Goal: Task Accomplishment & Management: Use online tool/utility

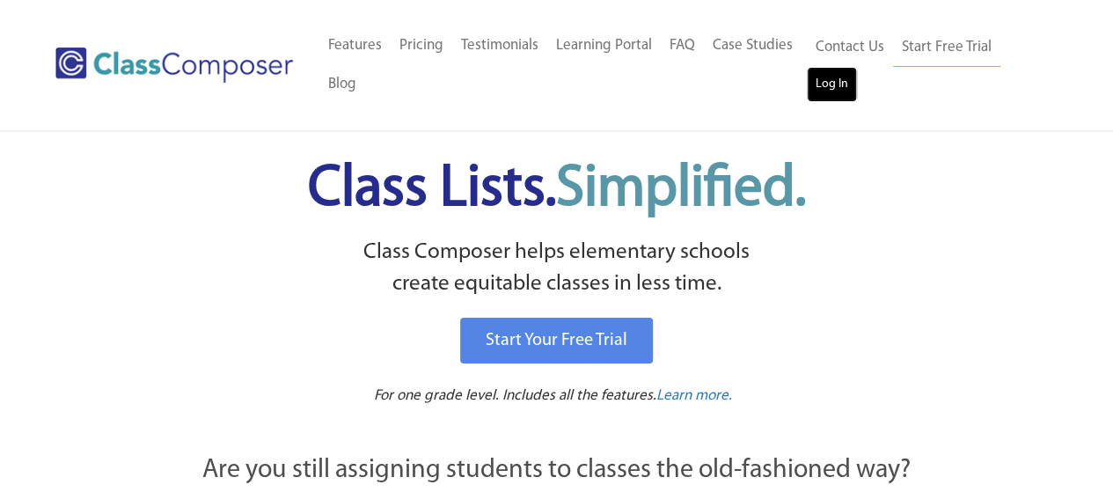
click at [846, 93] on link "Log In" at bounding box center [832, 84] width 50 height 35
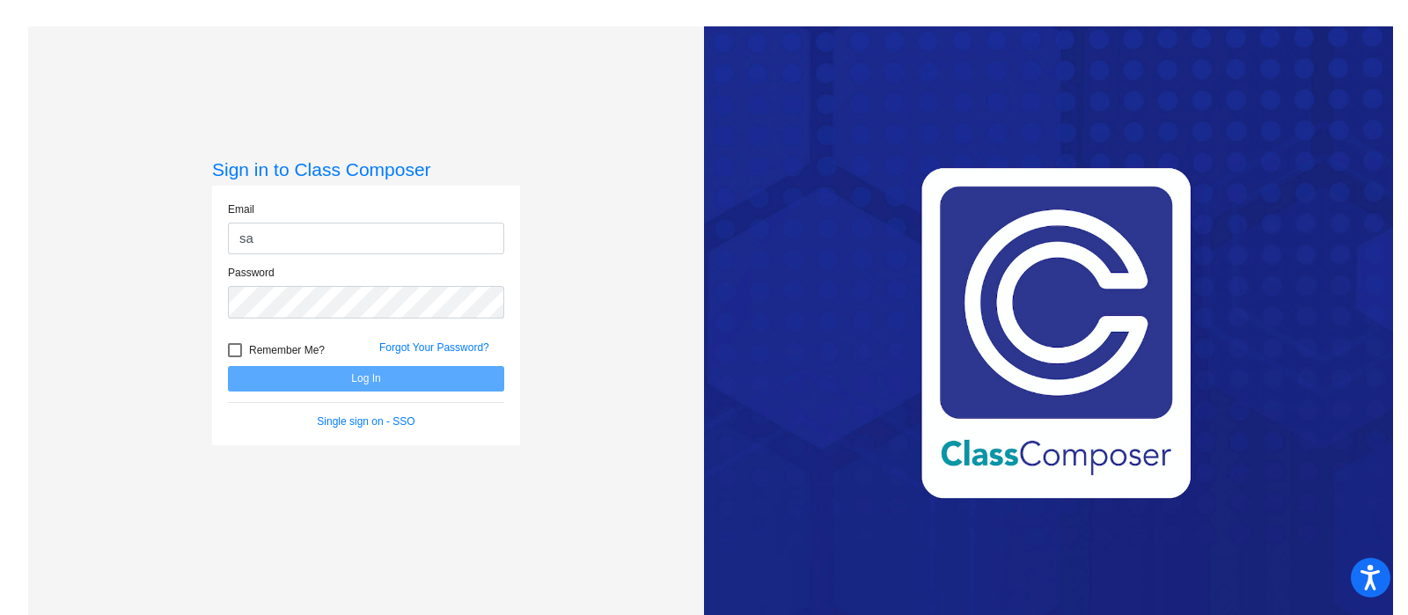
type input "sarakelian@gusd.net"
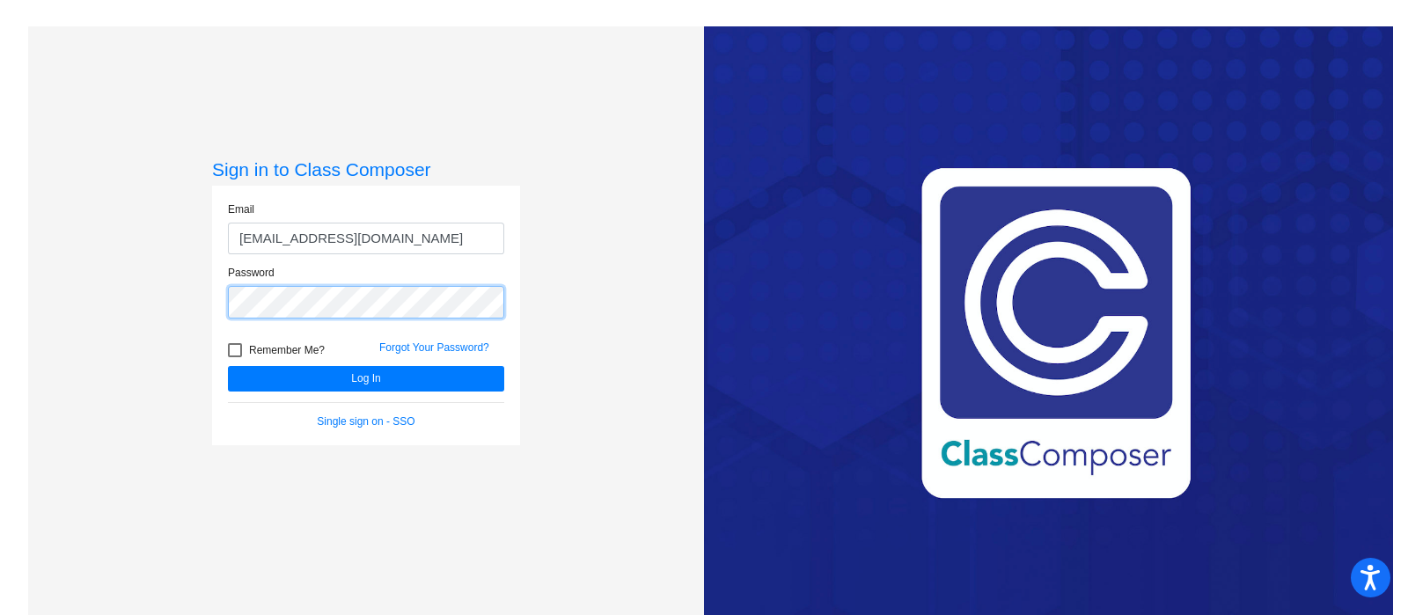
click at [228, 366] on button "Log In" at bounding box center [366, 379] width 276 height 26
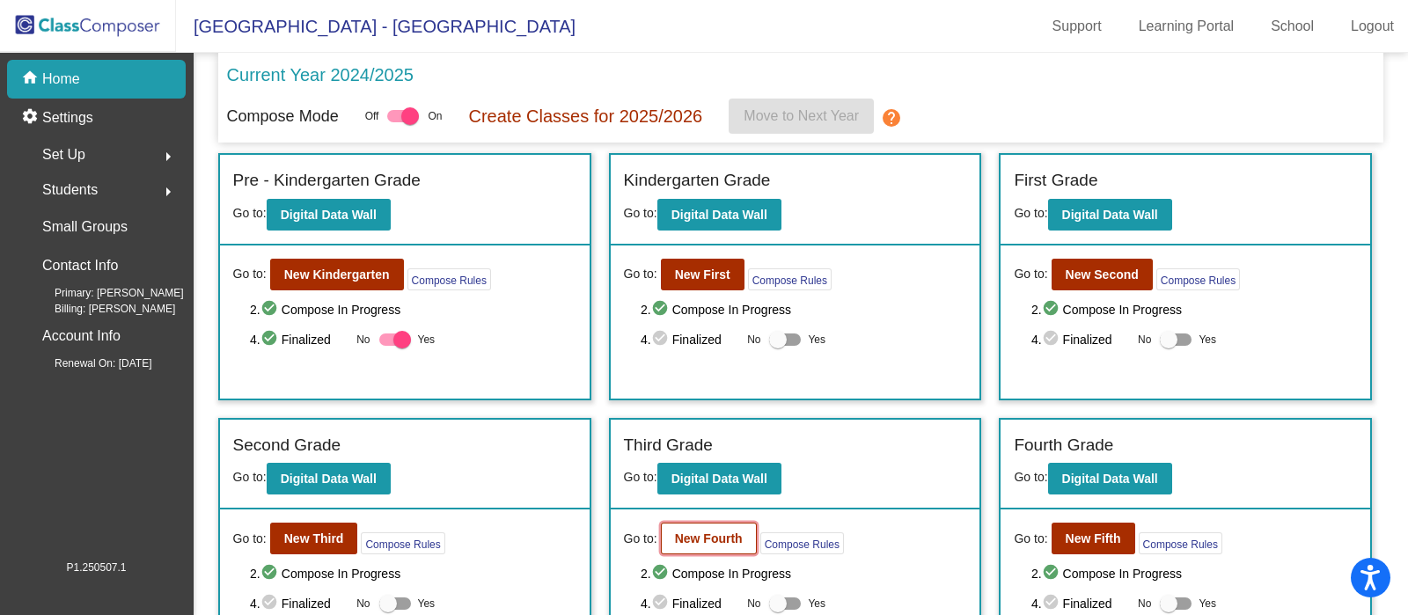
click at [726, 534] on b "New Fourth" at bounding box center [709, 538] width 68 height 14
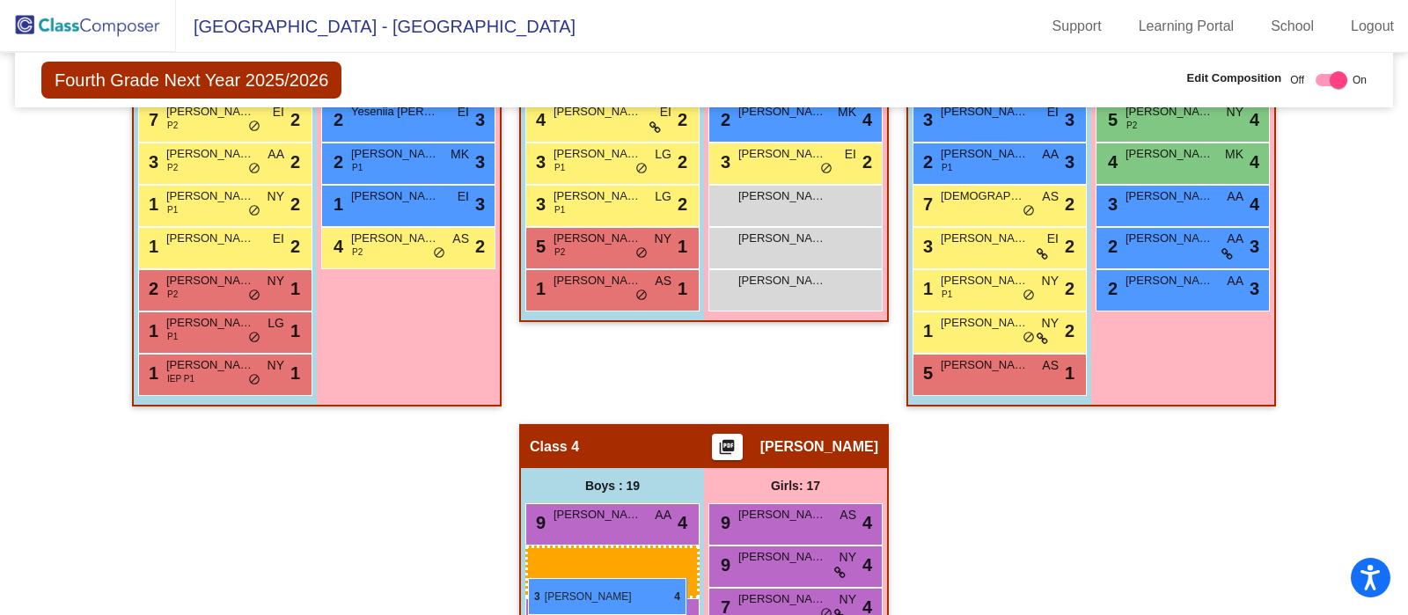
scroll to position [984, 0]
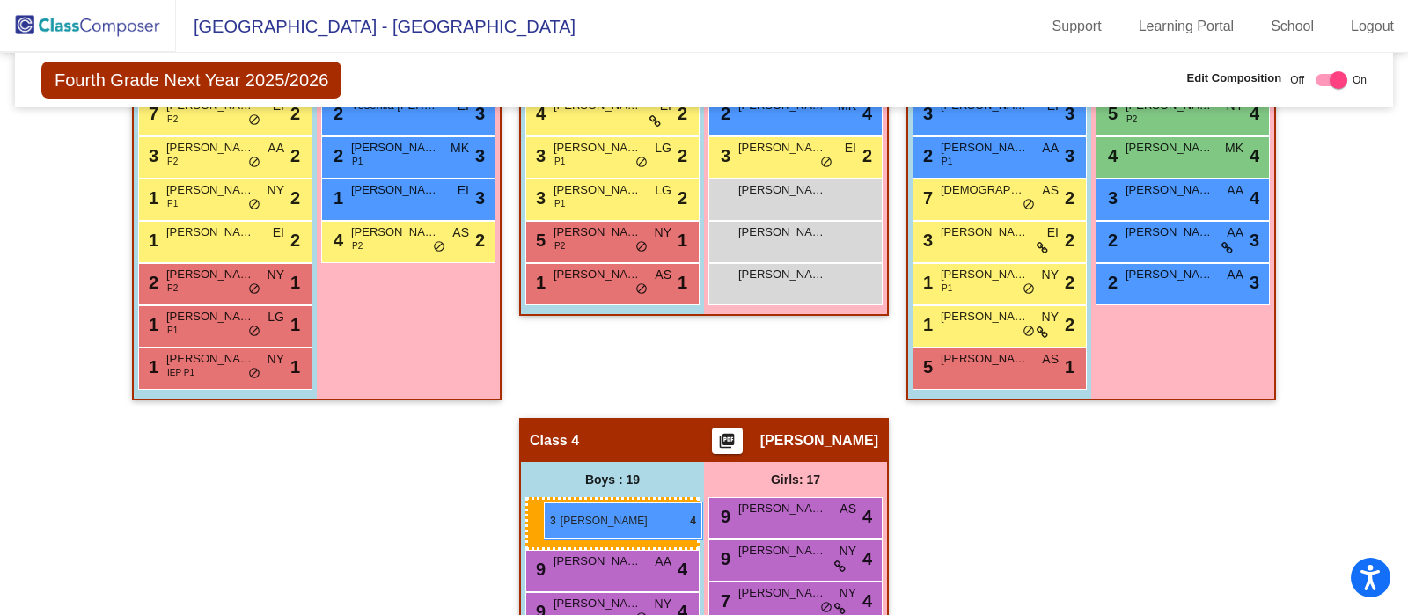
drag, startPoint x: 616, startPoint y: 254, endPoint x: 544, endPoint y: 502, distance: 258.4
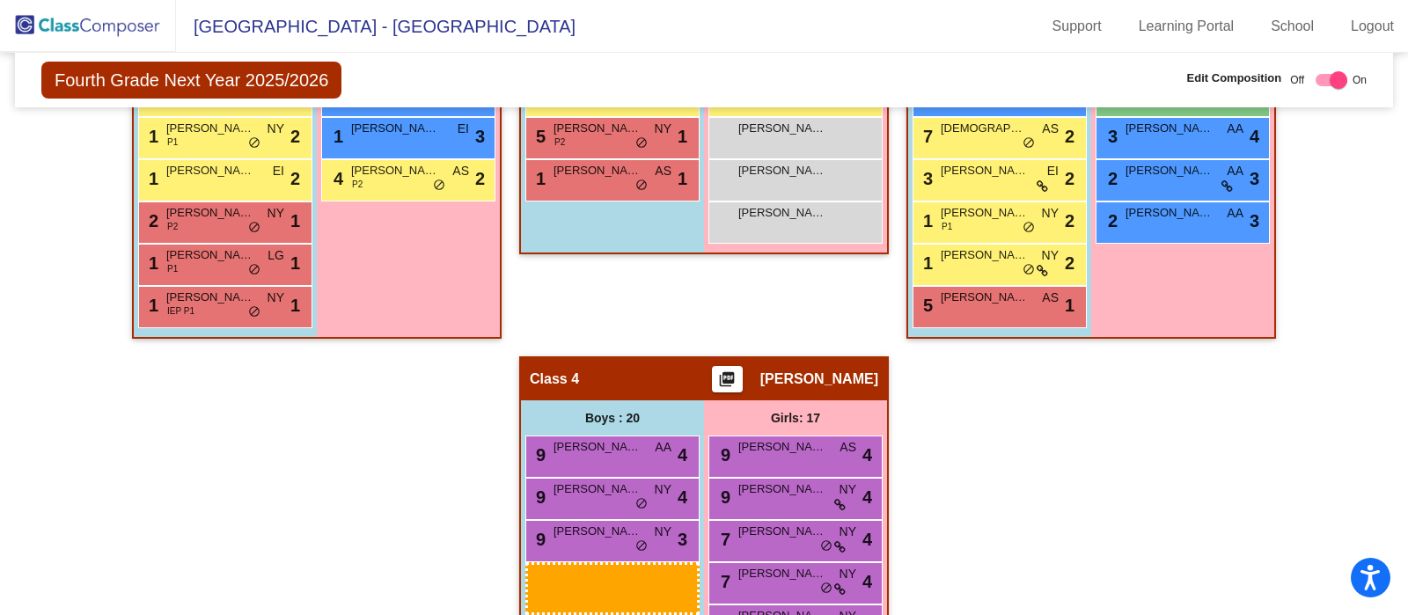
scroll to position [1054, 0]
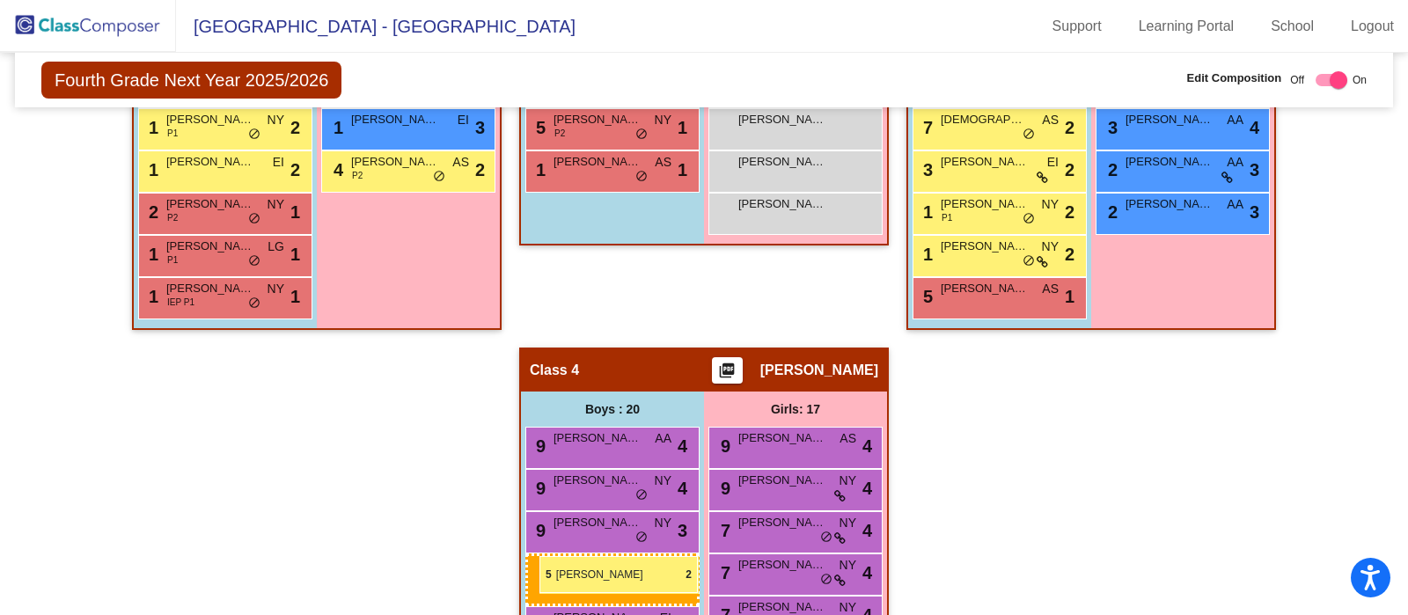
drag, startPoint x: 618, startPoint y: 150, endPoint x: 539, endPoint y: 556, distance: 413.2
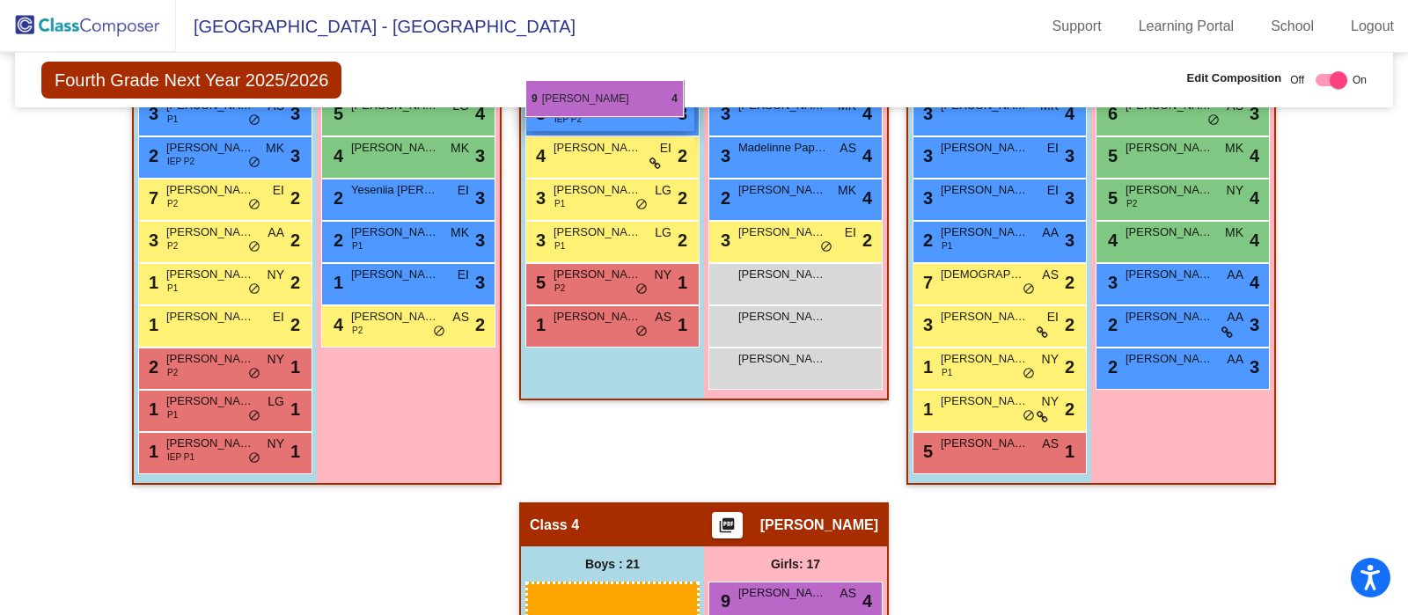
scroll to position [890, 0]
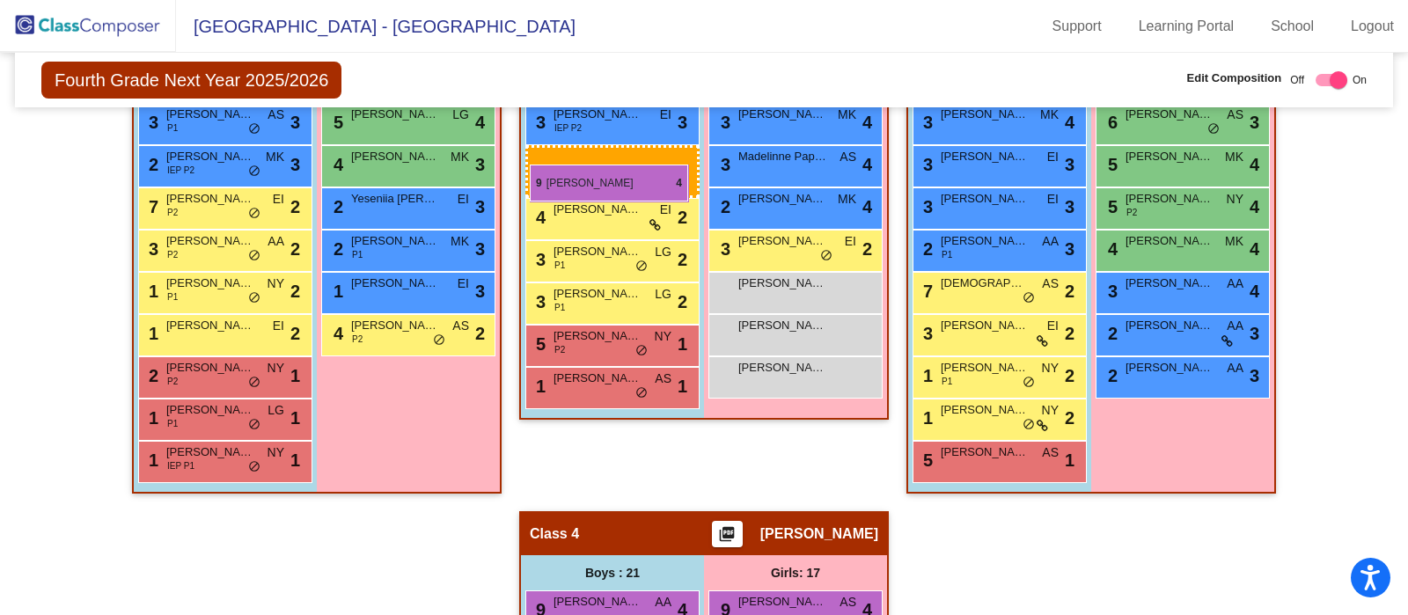
drag, startPoint x: 633, startPoint y: 148, endPoint x: 530, endPoint y: 165, distance: 104.3
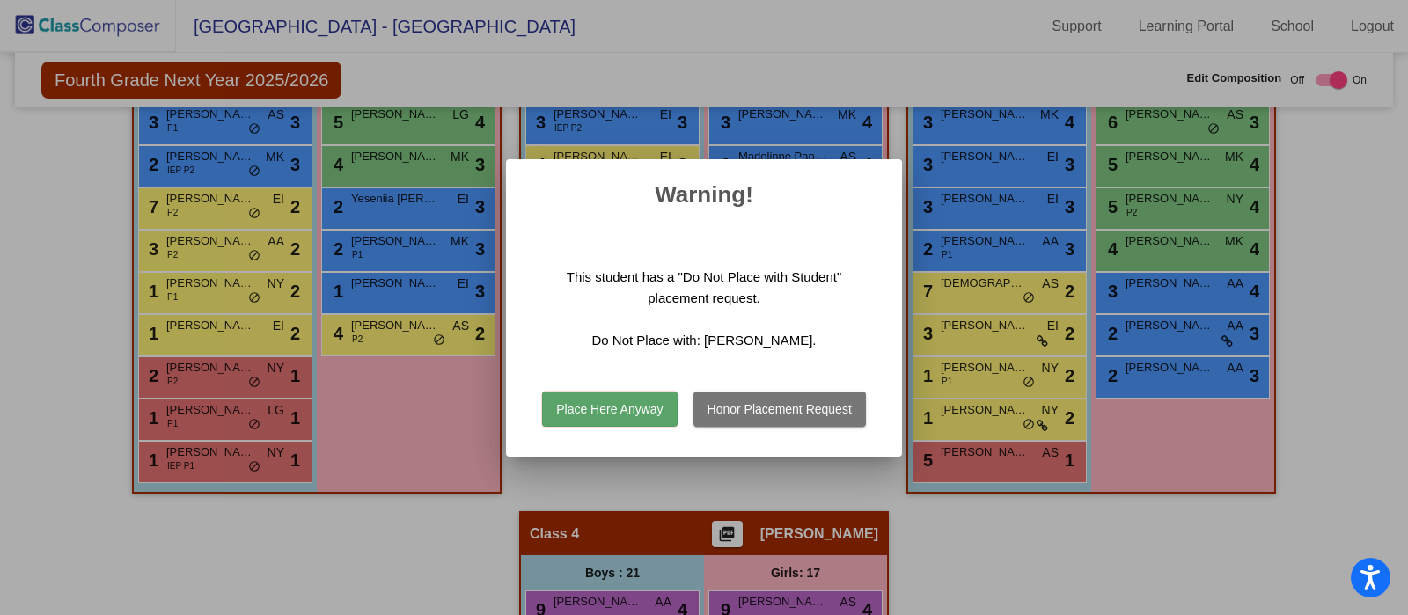
click at [721, 406] on button "Honor Placement Request" at bounding box center [779, 409] width 172 height 35
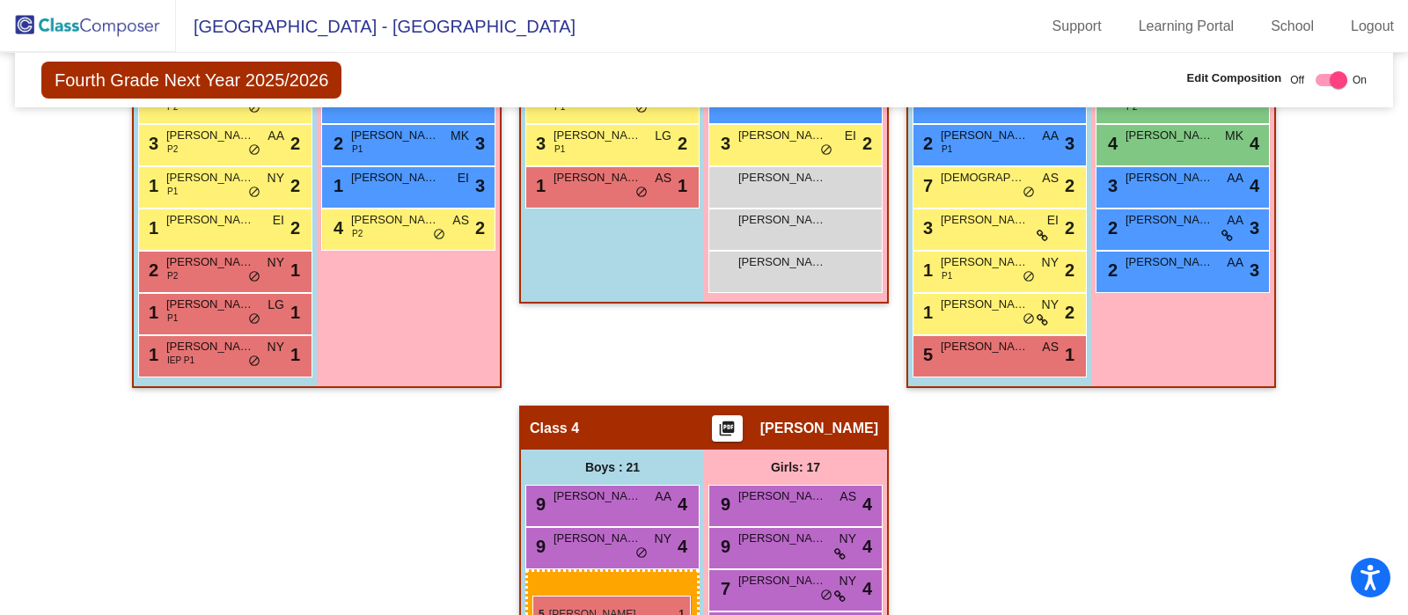
scroll to position [1014, 0]
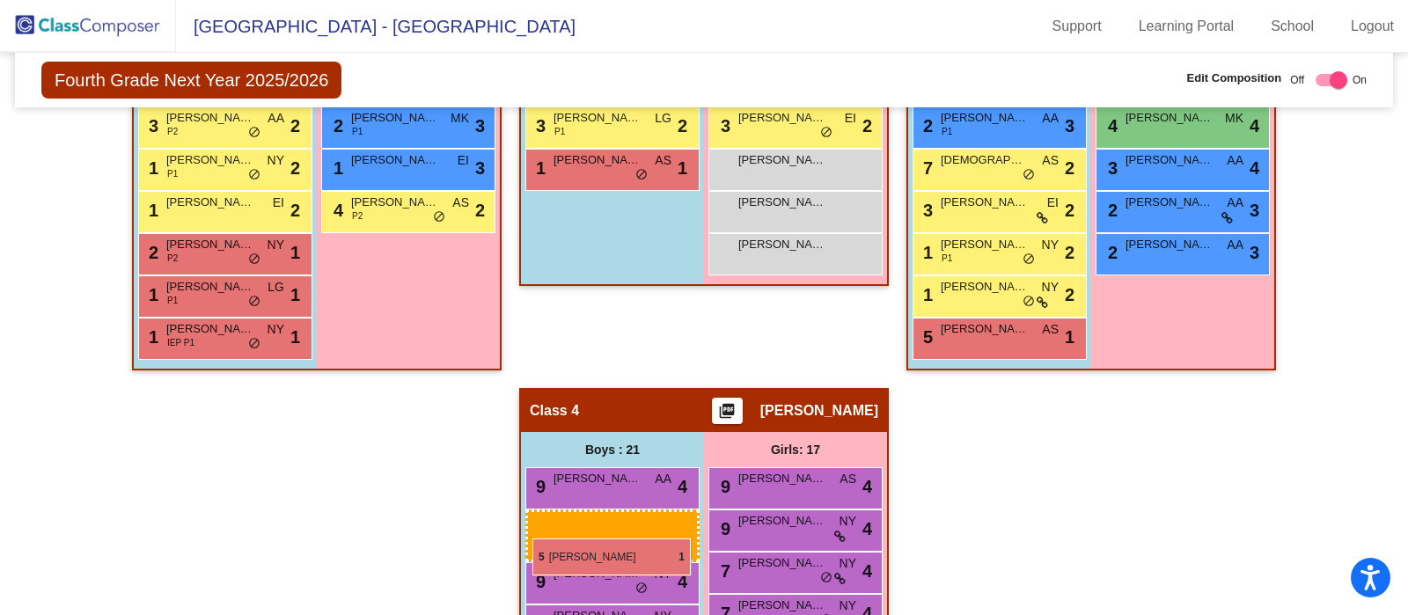
drag, startPoint x: 595, startPoint y: 287, endPoint x: 532, endPoint y: 538, distance: 259.3
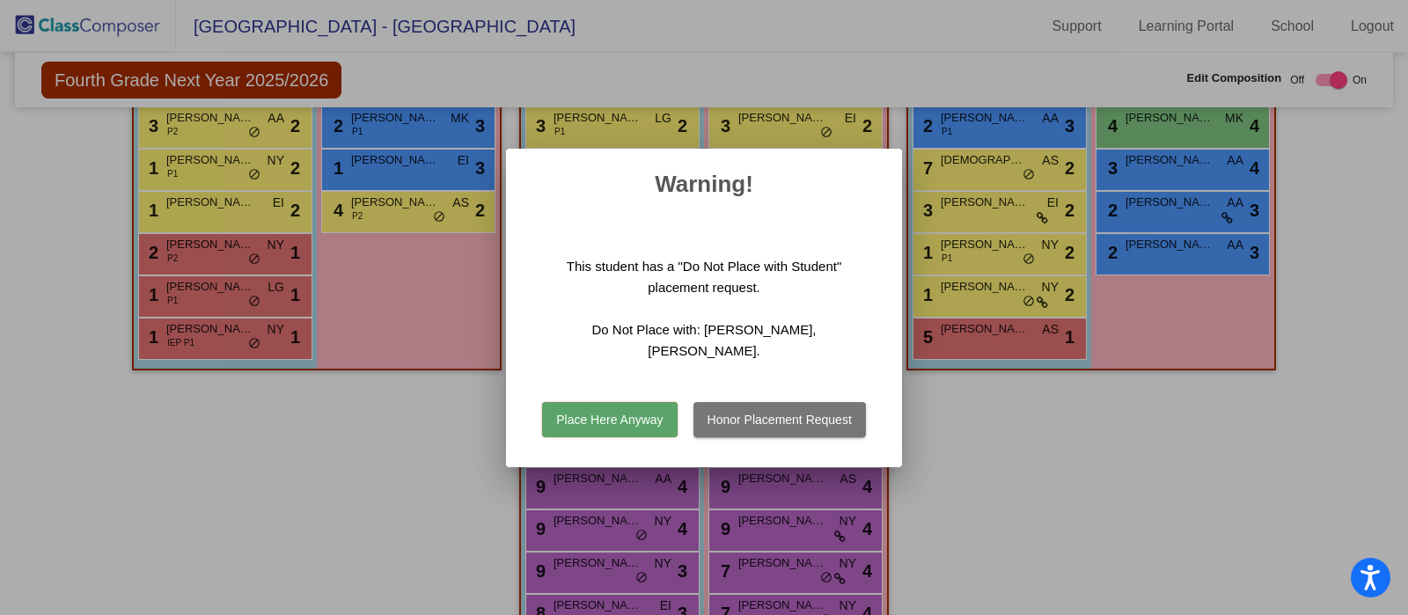
click at [751, 420] on button "Honor Placement Request" at bounding box center [779, 419] width 172 height 35
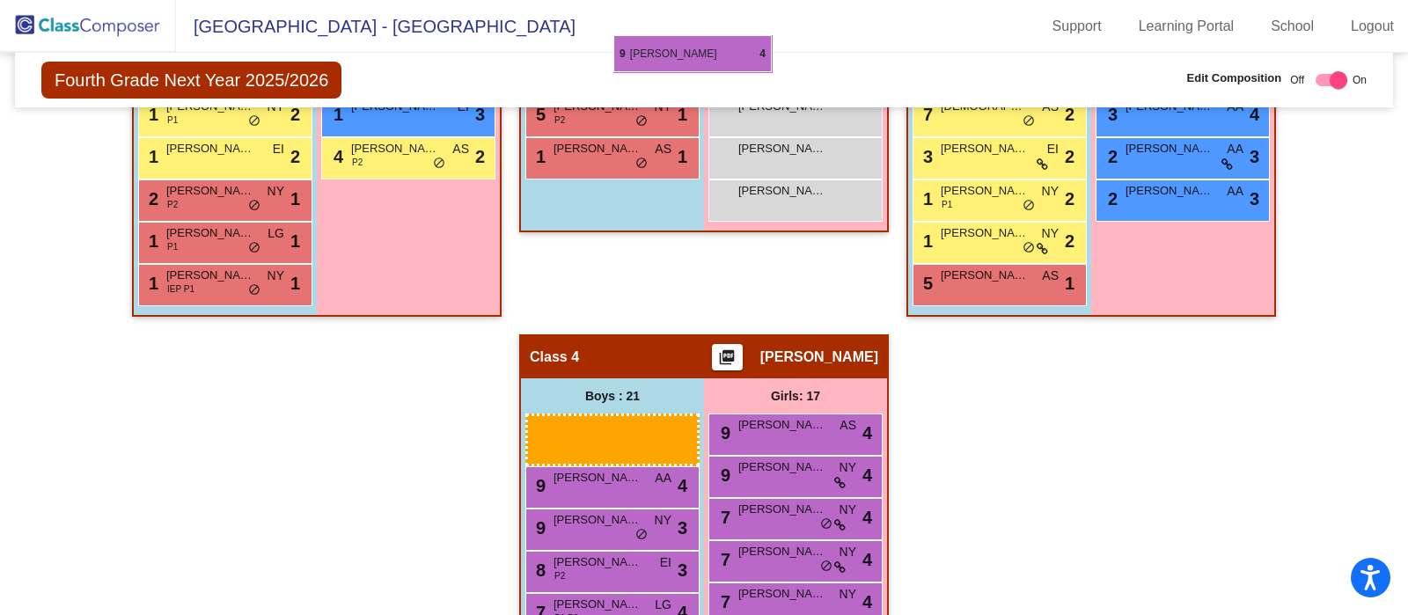
scroll to position [1052, 0]
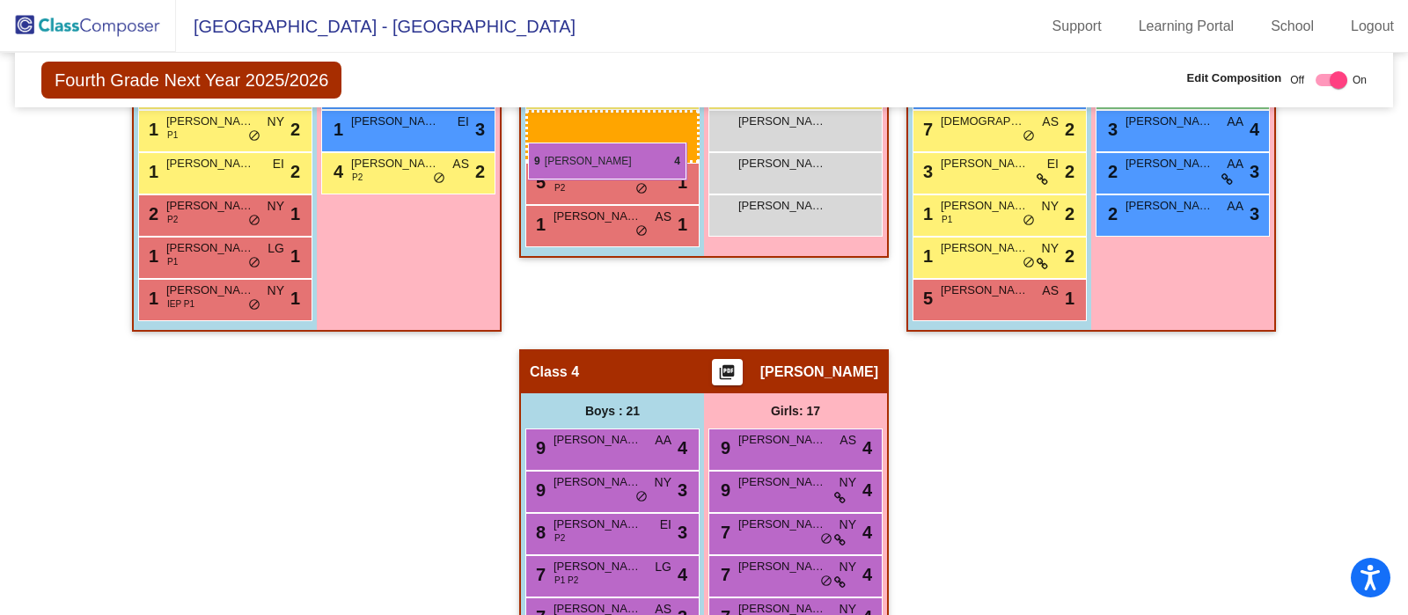
drag, startPoint x: 590, startPoint y: 249, endPoint x: 528, endPoint y: 143, distance: 123.4
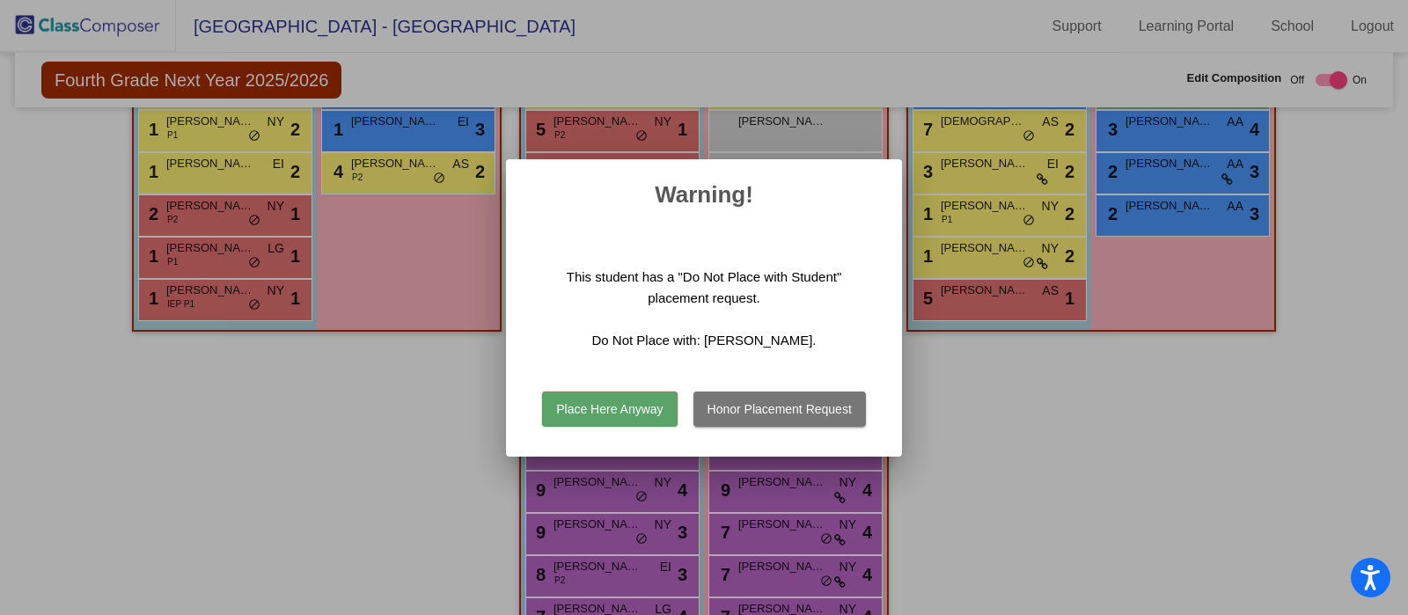
click at [757, 415] on button "Honor Placement Request" at bounding box center [779, 409] width 172 height 35
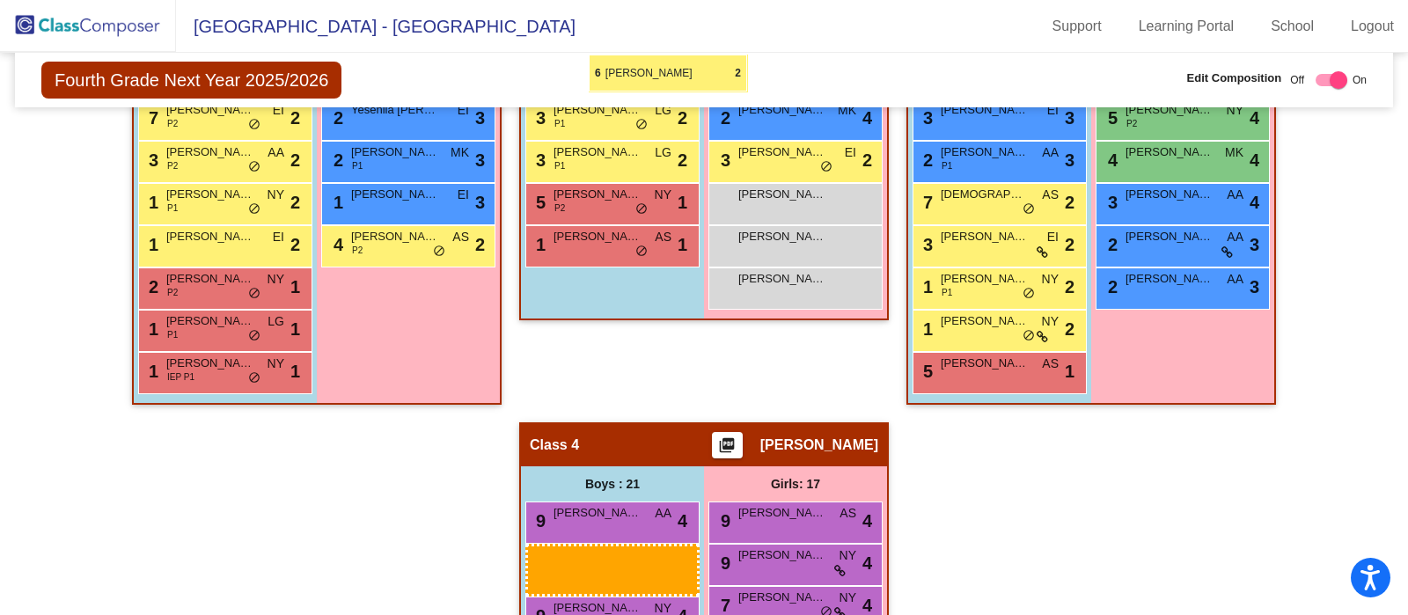
scroll to position [953, 0]
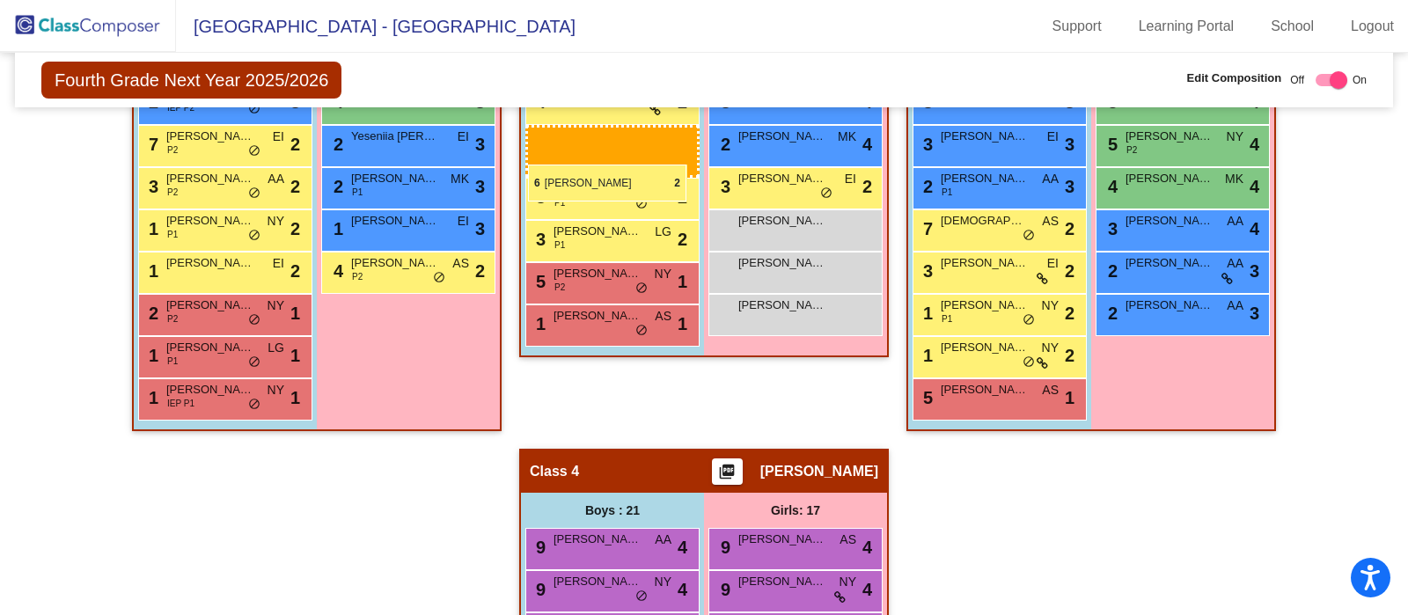
drag, startPoint x: 612, startPoint y: 561, endPoint x: 528, endPoint y: 165, distance: 405.7
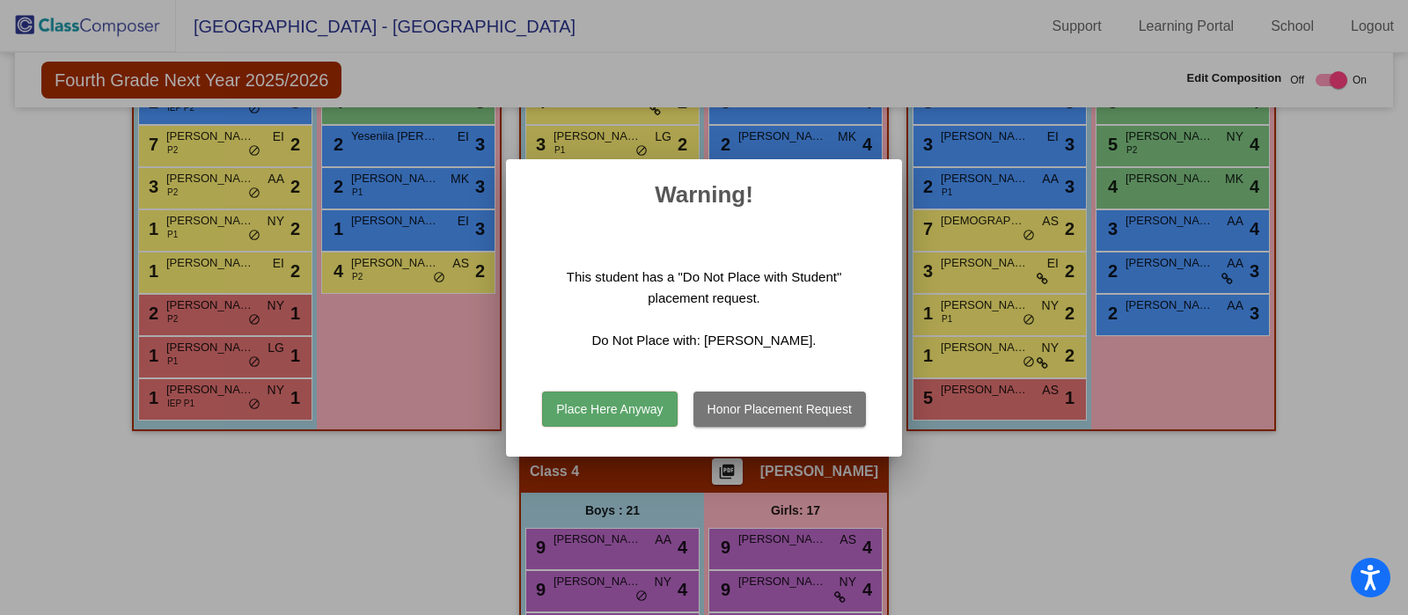
click at [761, 415] on button "Honor Placement Request" at bounding box center [779, 409] width 172 height 35
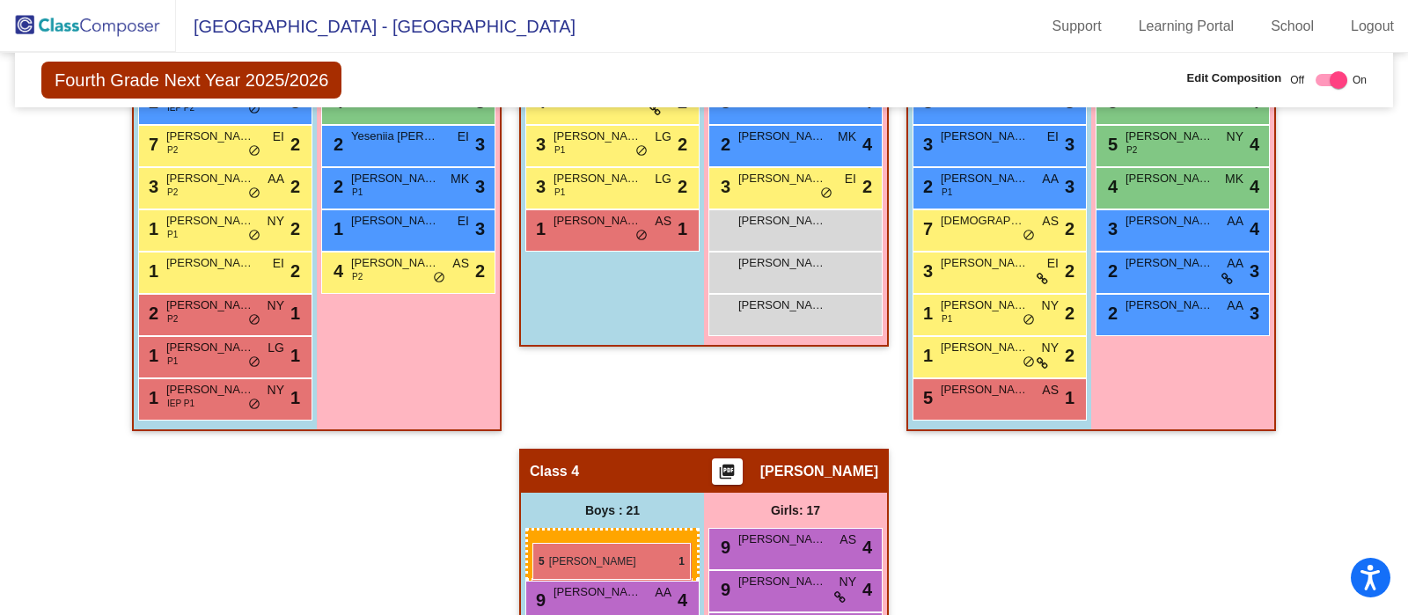
drag, startPoint x: 607, startPoint y: 231, endPoint x: 532, endPoint y: 543, distance: 321.1
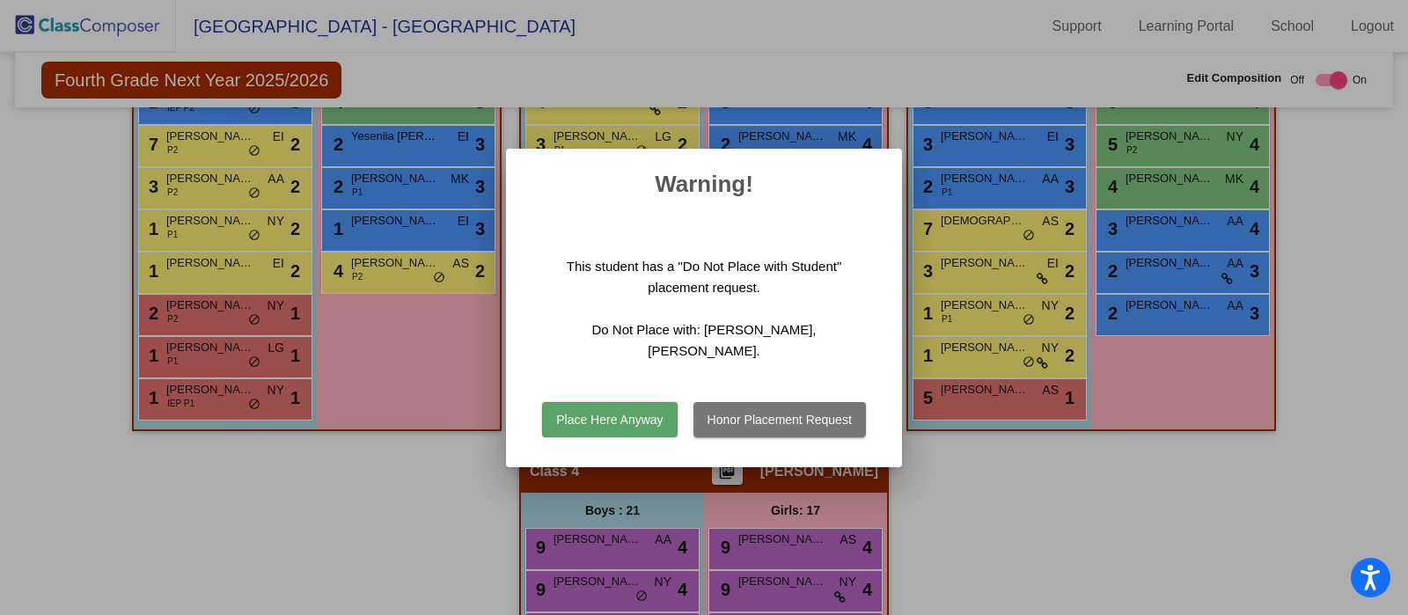
click at [646, 413] on button "Place Here Anyway" at bounding box center [609, 419] width 135 height 35
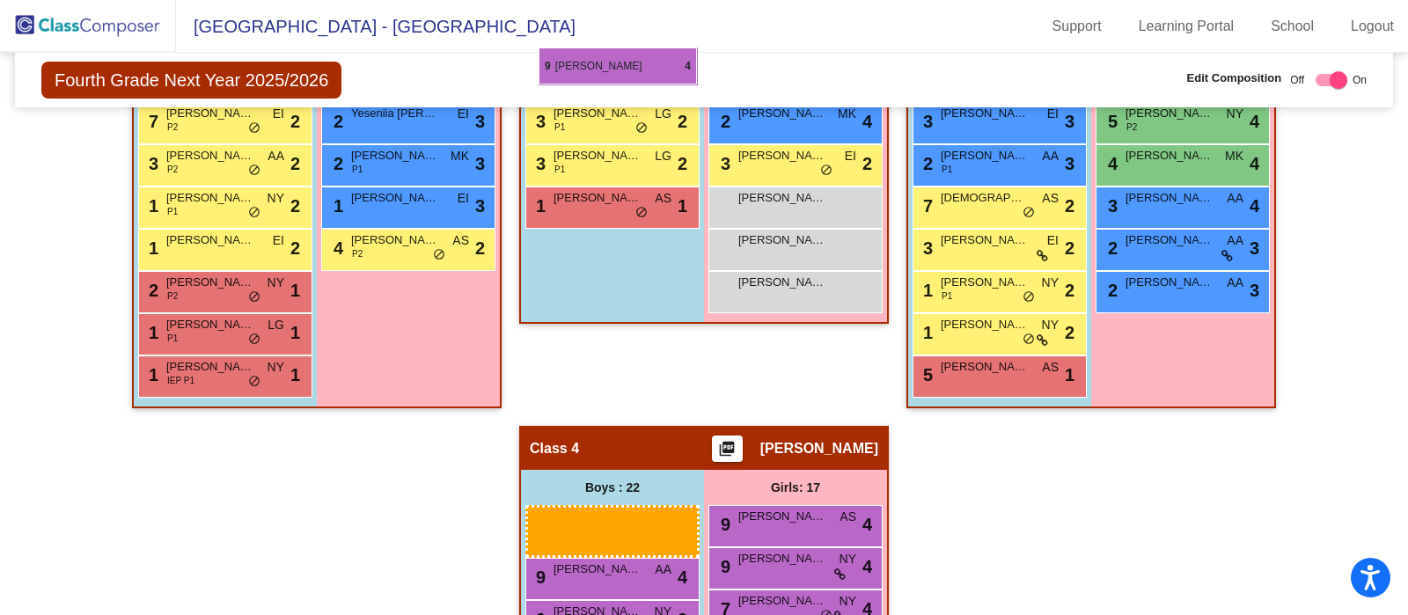
scroll to position [967, 0]
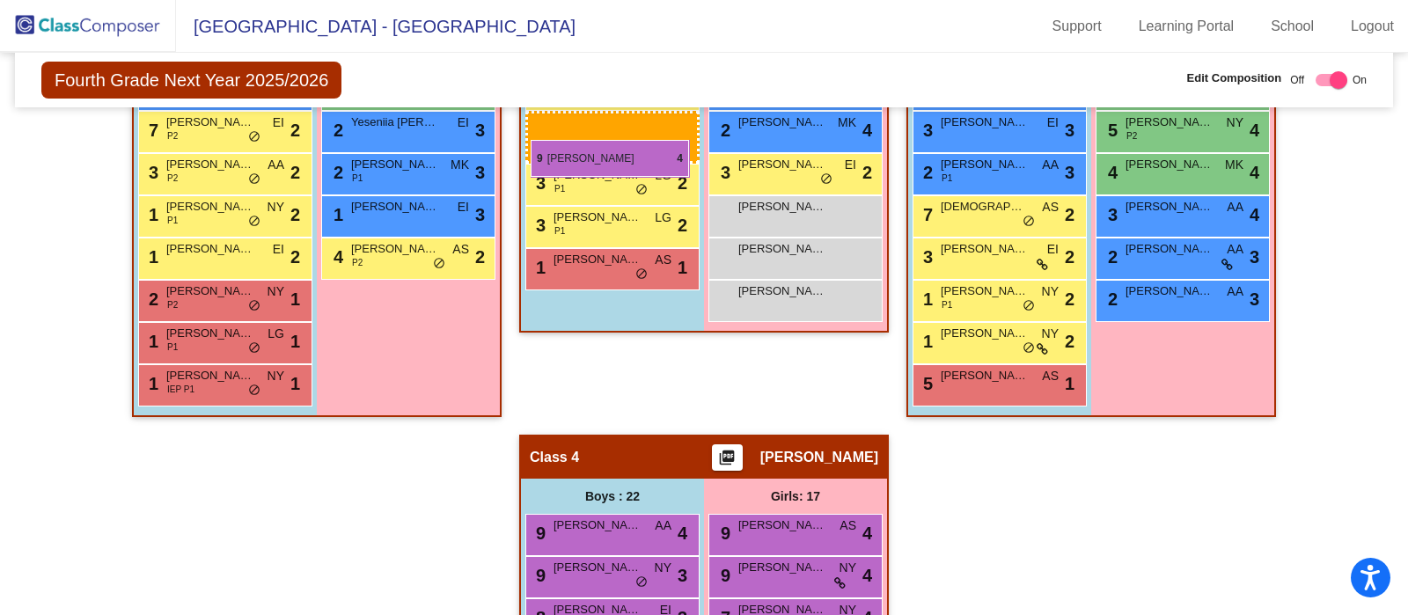
drag, startPoint x: 560, startPoint y: 371, endPoint x: 531, endPoint y: 140, distance: 233.3
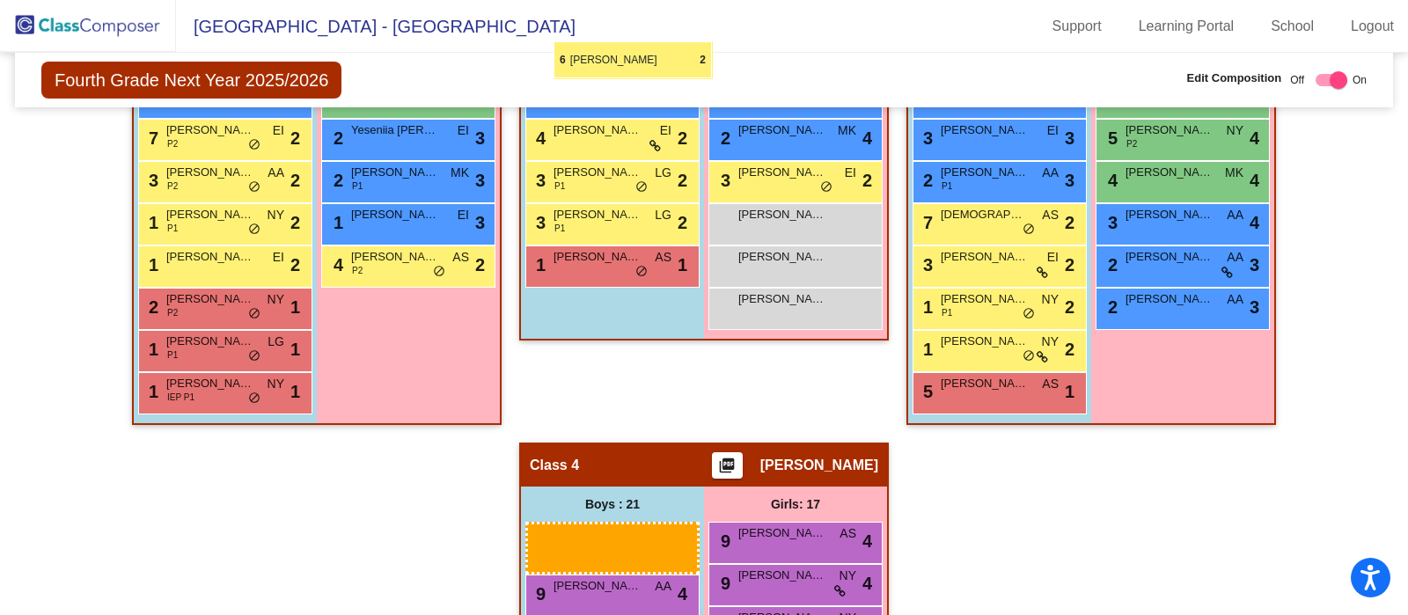
scroll to position [944, 0]
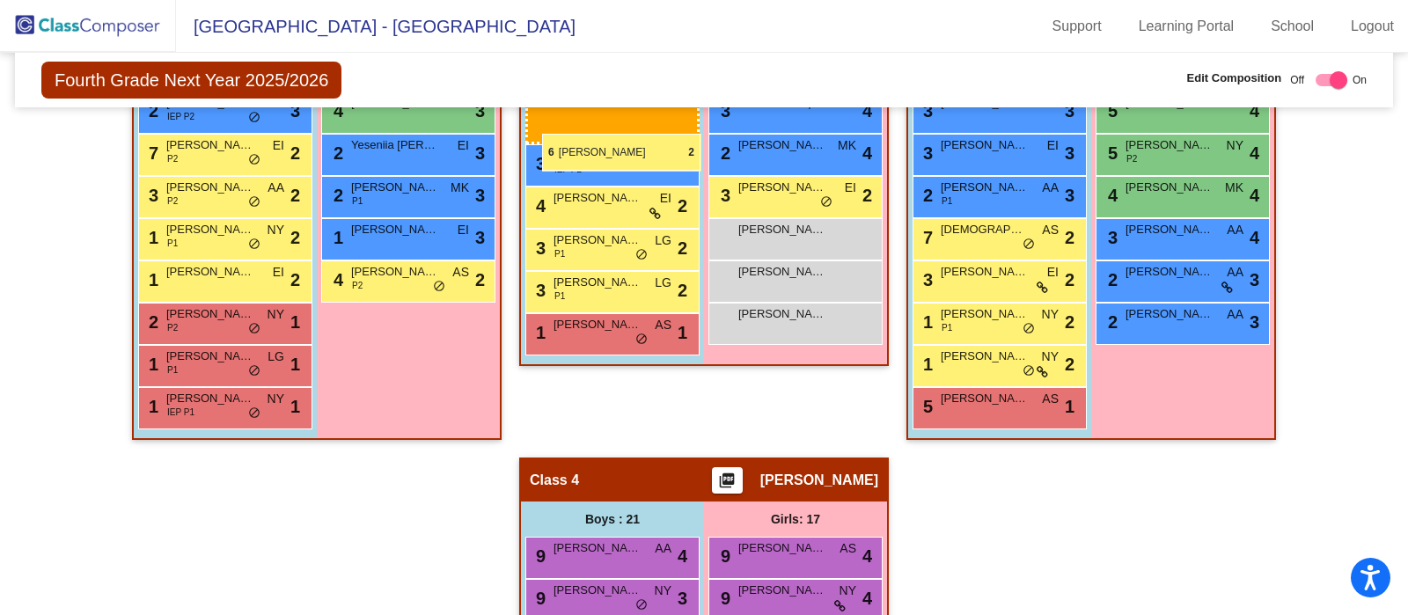
drag, startPoint x: 611, startPoint y: 453, endPoint x: 542, endPoint y: 134, distance: 326.6
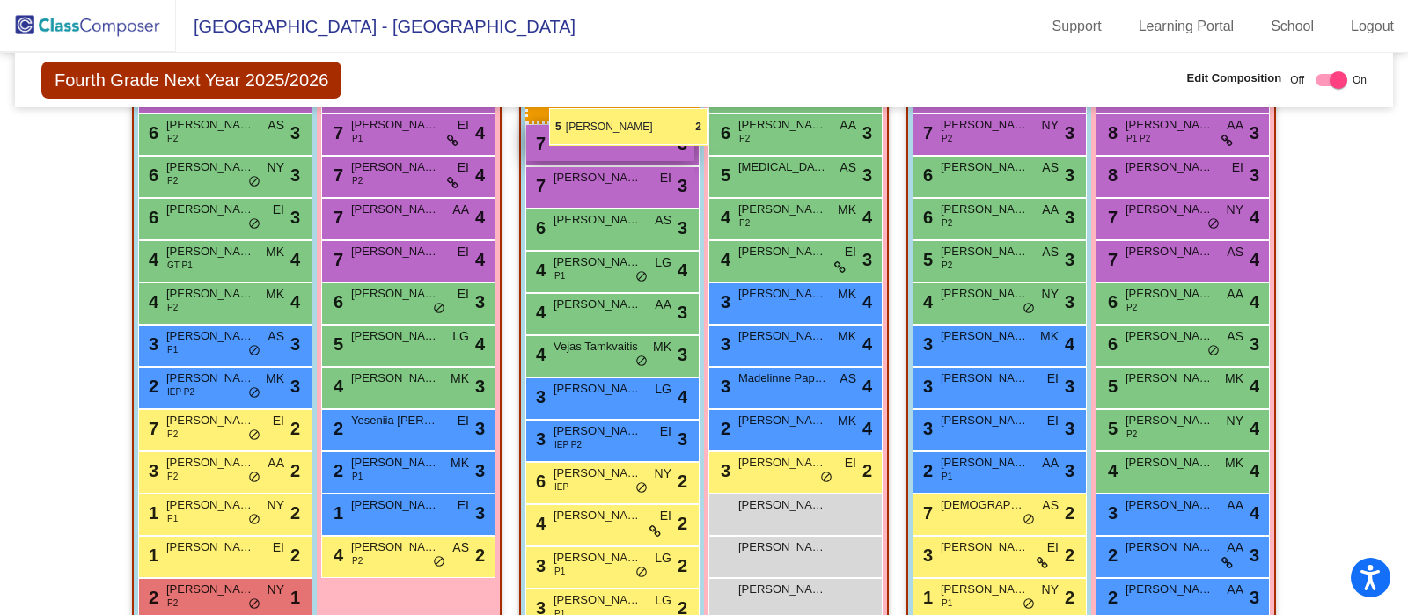
scroll to position [657, 0]
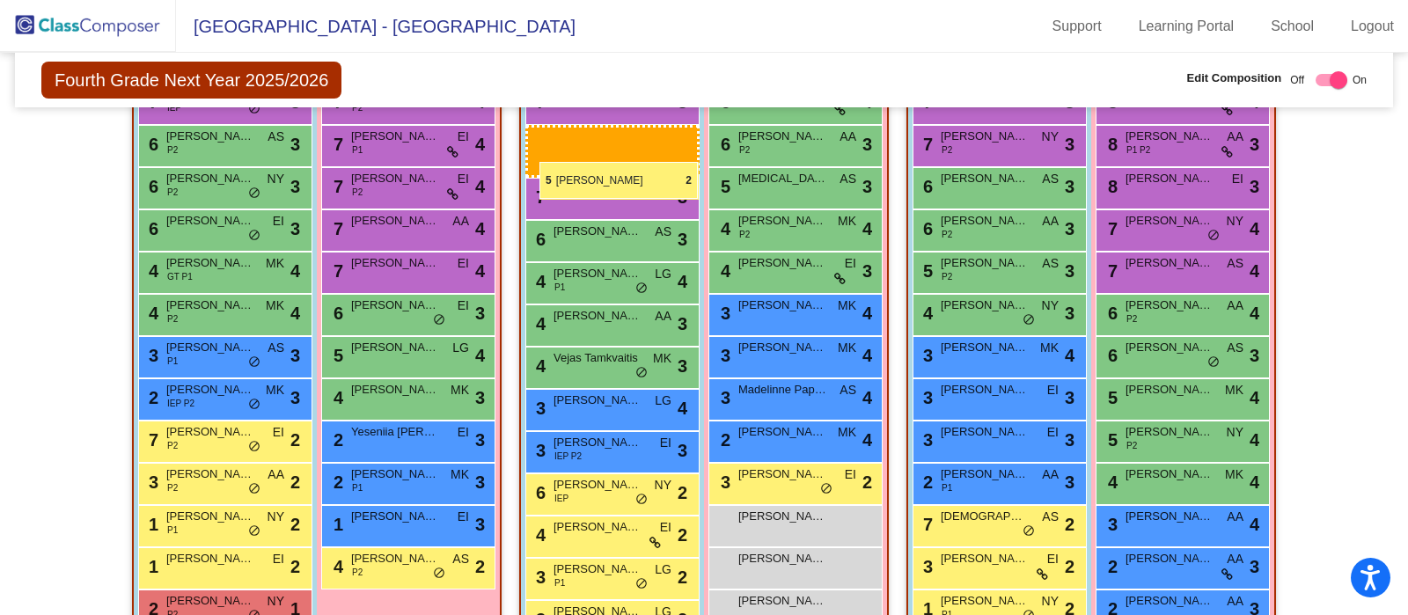
drag, startPoint x: 594, startPoint y: 479, endPoint x: 539, endPoint y: 162, distance: 321.4
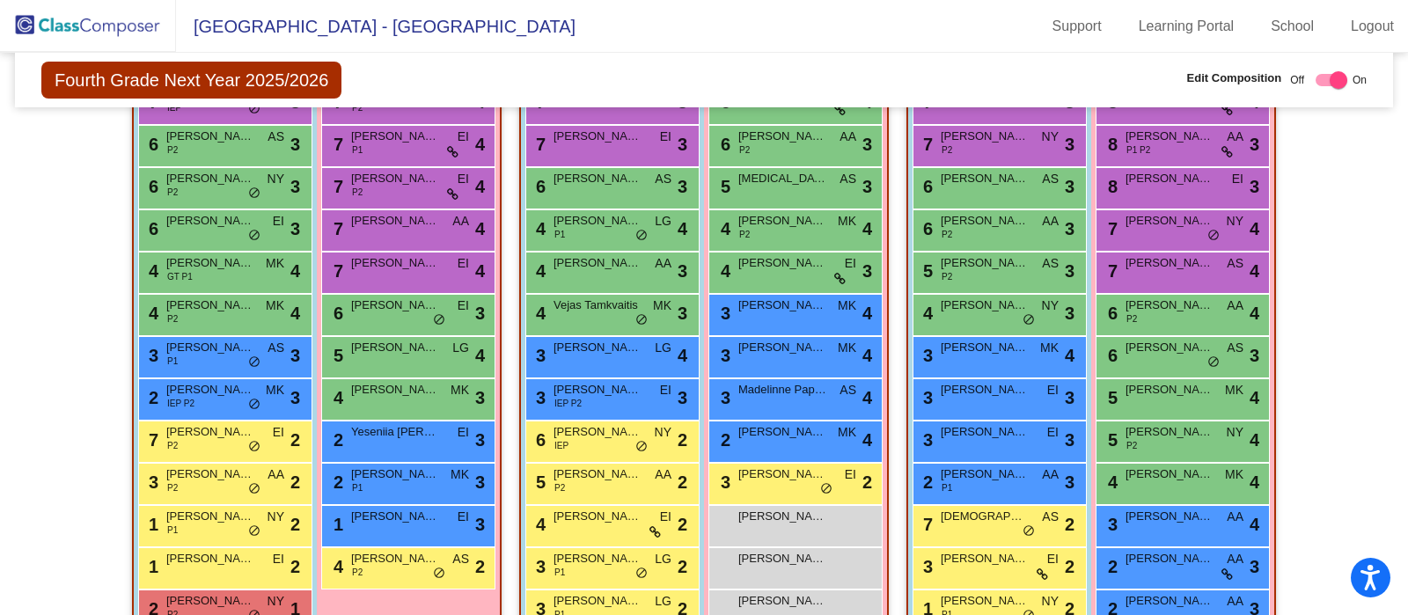
scroll to position [165, 0]
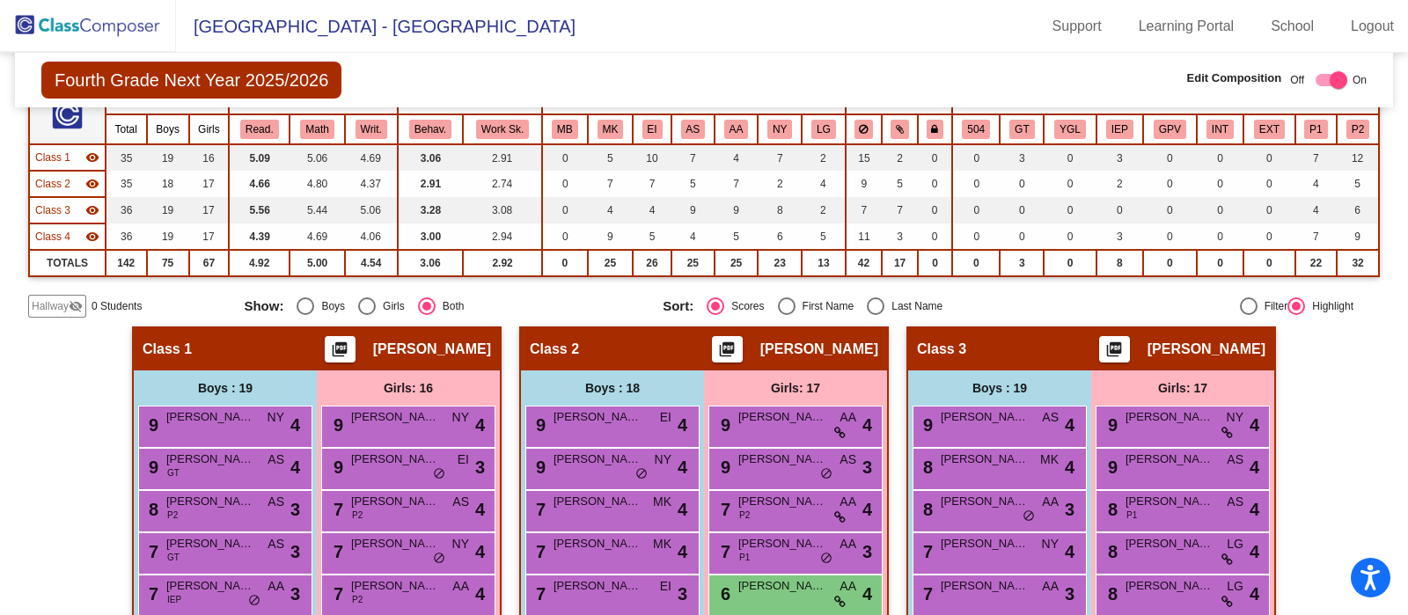
click at [97, 21] on img at bounding box center [88, 26] width 176 height 52
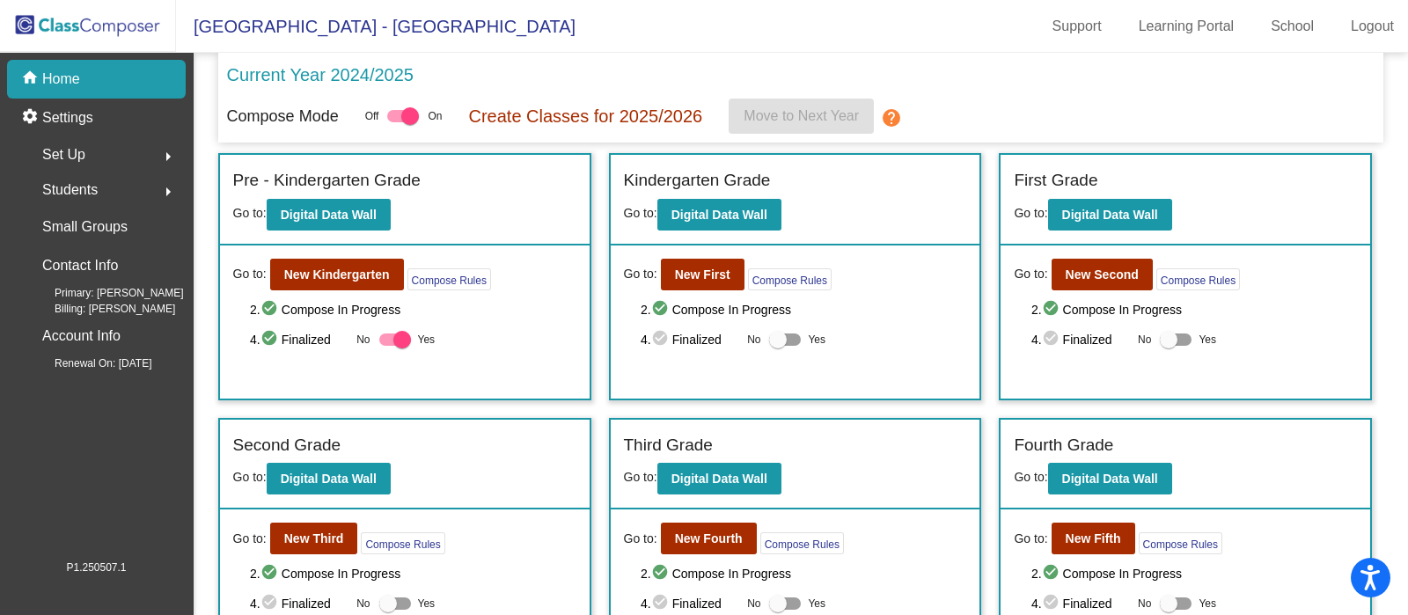
click at [556, 24] on mat-toolbar "BALBOA ELEMENTARY SCHOOL - Sona Support Learning Portal School Logout" at bounding box center [704, 26] width 1408 height 53
